Goal: Task Accomplishment & Management: Use online tool/utility

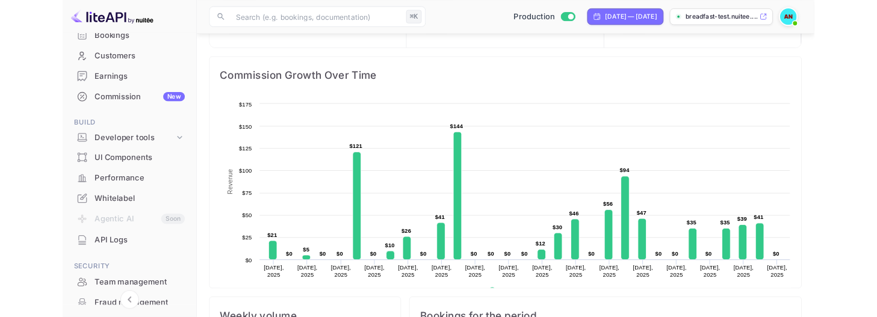
scroll to position [197, 0]
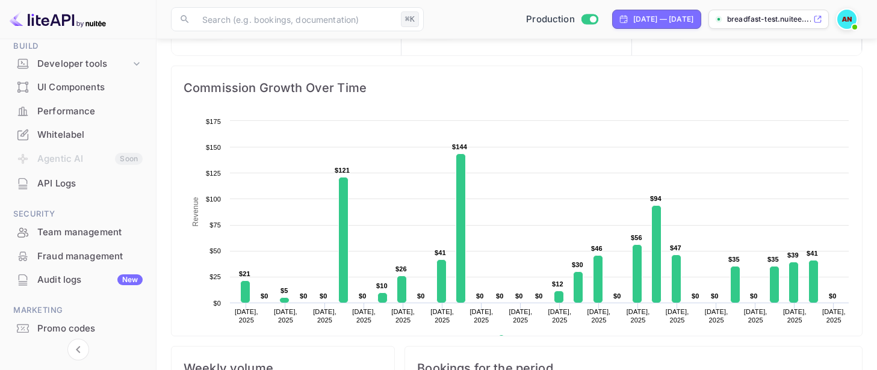
click at [550, 370] on span "Bookings for the period" at bounding box center [633, 368] width 433 height 19
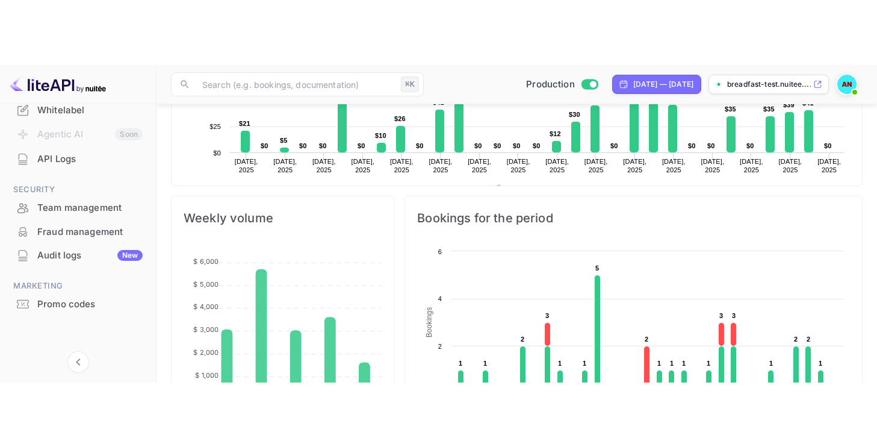
scroll to position [370, 0]
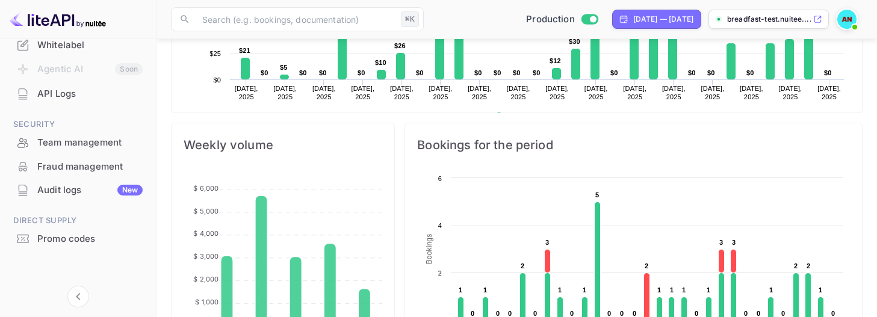
click at [40, 290] on div at bounding box center [78, 274] width 142 height 46
click at [128, 292] on div at bounding box center [78, 274] width 142 height 46
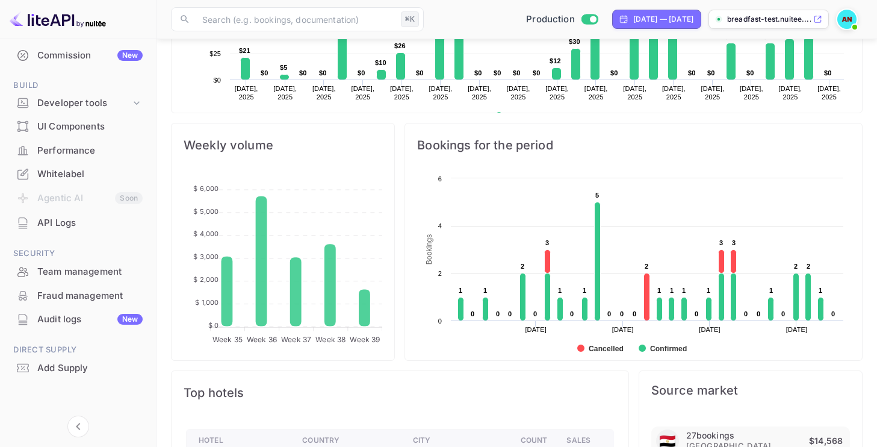
scroll to position [157, 0]
click at [116, 395] on div at bounding box center [78, 404] width 142 height 46
click at [51, 222] on div "API Logs" at bounding box center [89, 224] width 105 height 14
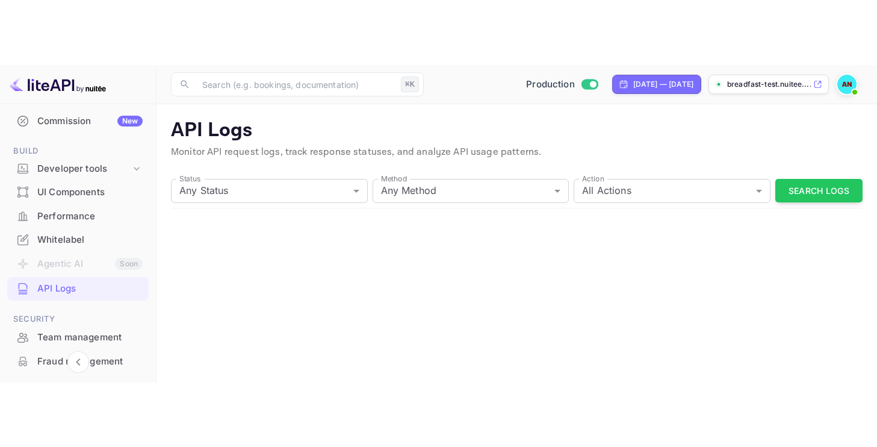
scroll to position [287, 0]
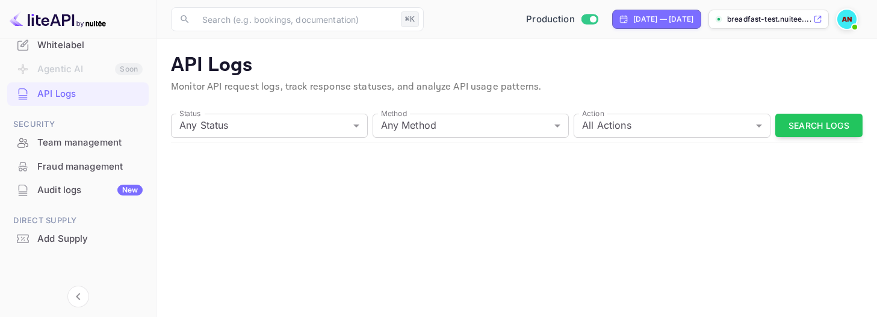
click at [459, 257] on main "API Logs Monitor API request logs, track response statuses, and analyze API usa…" at bounding box center [517, 178] width 721 height 278
click at [356, 247] on main "Add your own Supply Monitor API request logs, track response statuses, and anal…" at bounding box center [517, 178] width 721 height 278
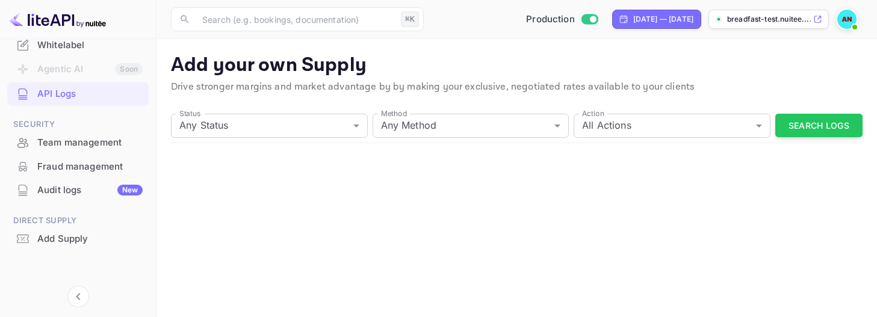
click at [522, 275] on main "Add your own Supply Drive stronger margins and market advantage by by making yo…" at bounding box center [517, 178] width 721 height 278
click at [676, 128] on div "Status Any Status all Status Method Any Method all Method Action all Action Sea…" at bounding box center [517, 126] width 692 height 34
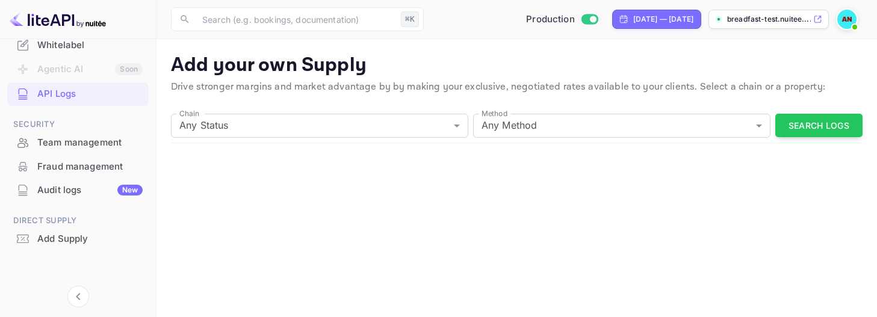
click at [289, 272] on main "Add your own Supply Drive stronger margins and market advantage by by making yo…" at bounding box center [517, 178] width 721 height 278
click at [453, 251] on main "Add your own Supply Drive stronger margins and market advantage by by making yo…" at bounding box center [517, 178] width 721 height 278
click at [409, 267] on main "Add your own Supply Drive stronger margins and market advantage by by making yo…" at bounding box center [517, 178] width 721 height 278
click at [457, 263] on main "Add your own Supply Drive stronger margins and market advantage by by making yo…" at bounding box center [517, 178] width 721 height 278
click at [301, 278] on main "Add your own Supply Drive stronger margins and market advantage by by making yo…" at bounding box center [517, 178] width 721 height 278
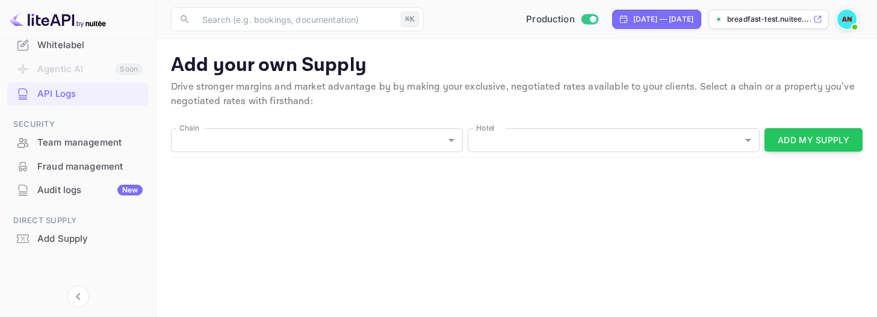
click at [694, 264] on main "Add your own Supply Drive stronger margins and market advantage by by making yo…" at bounding box center [517, 178] width 721 height 278
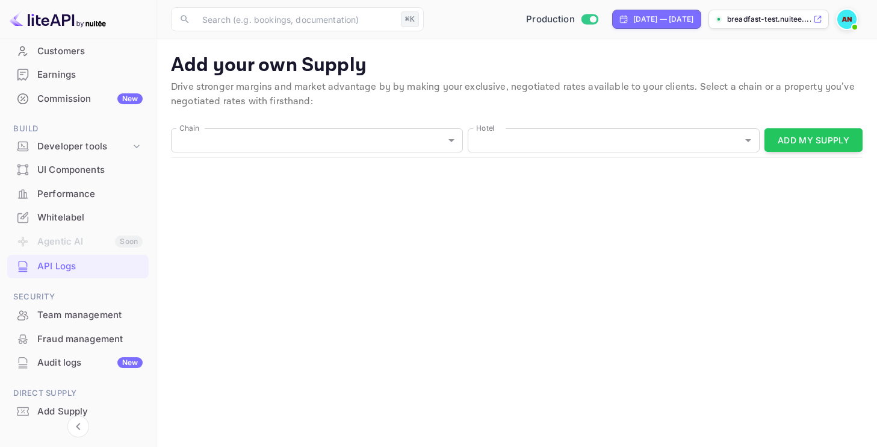
scroll to position [157, 0]
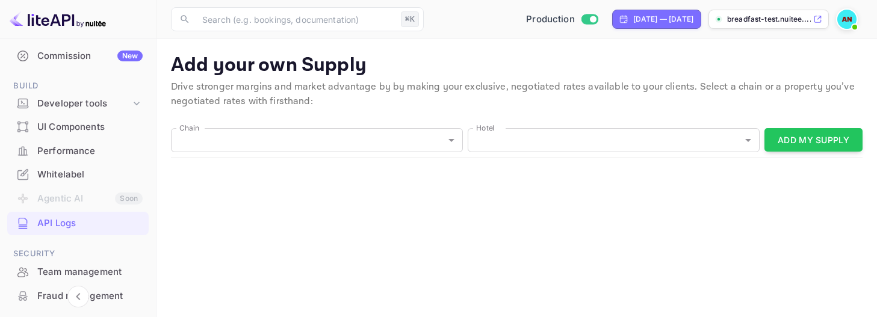
click at [488, 263] on main "Add your own Supply Drive stronger margins and market advantage by by making yo…" at bounding box center [517, 178] width 721 height 278
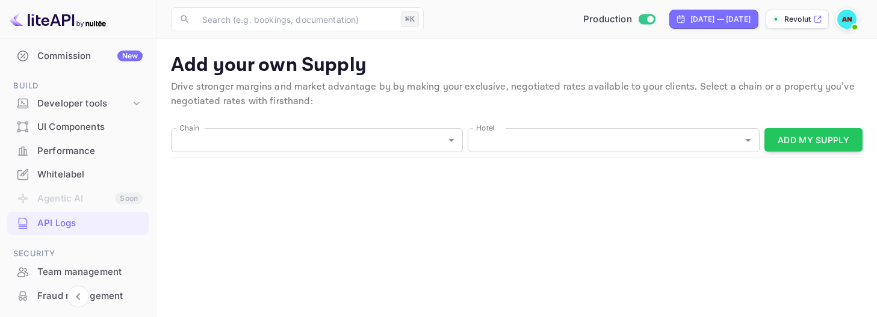
click at [300, 283] on main "Add your own Supply Drive stronger margins and market advantage by by making yo…" at bounding box center [517, 178] width 721 height 278
click at [485, 129] on label "Hotel" at bounding box center [485, 128] width 19 height 10
